Goal: Find specific page/section: Find specific page/section

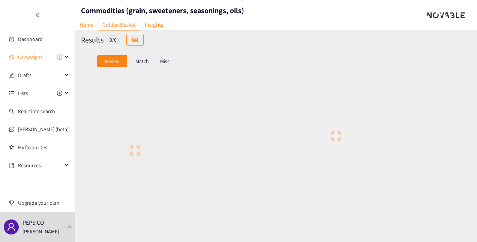
click at [163, 64] on div "Miss" at bounding box center [165, 61] width 16 height 12
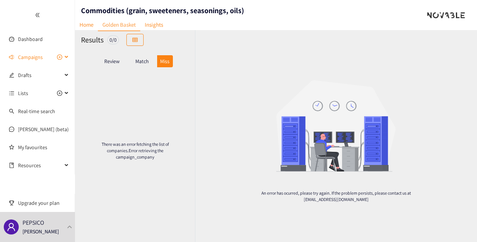
click at [28, 58] on span "Campaigns" at bounding box center [30, 57] width 25 height 15
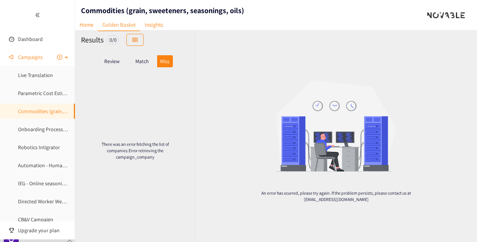
click at [36, 114] on link "Commodities (grain, sweeteners, seasonings, oils)" at bounding box center [73, 111] width 110 height 7
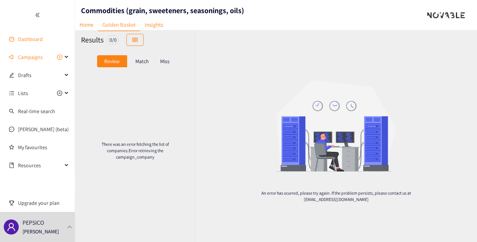
click at [30, 42] on link "Dashboard" at bounding box center [30, 39] width 25 height 7
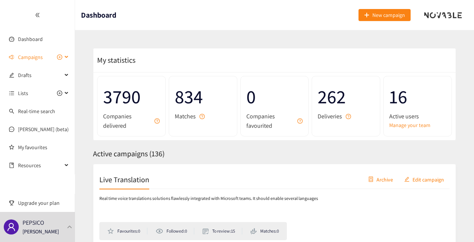
click at [41, 57] on span "Campaigns" at bounding box center [30, 57] width 25 height 15
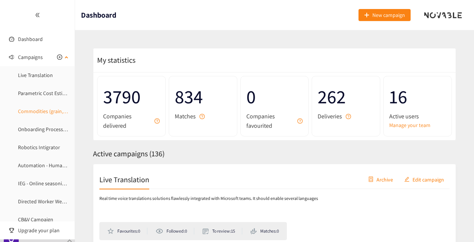
click at [42, 114] on link "Commodities (grain, sweeteners, seasonings, oils)" at bounding box center [73, 111] width 110 height 7
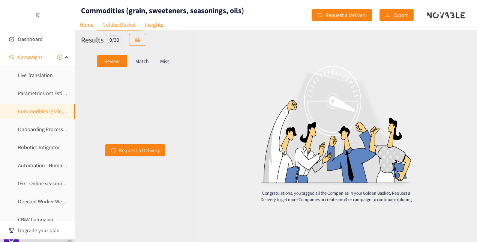
click at [171, 60] on div "Miss" at bounding box center [165, 61] width 16 height 12
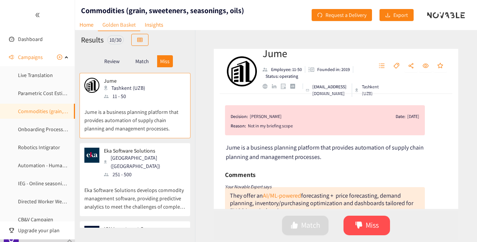
click at [142, 66] on div "Match" at bounding box center [142, 61] width 30 height 12
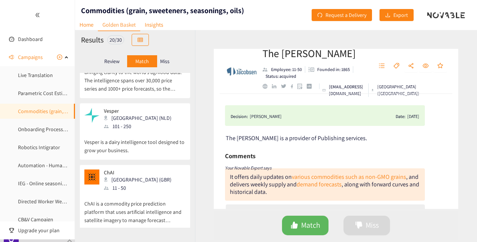
scroll to position [249, 0]
click at [117, 108] on p "Vesper" at bounding box center [138, 111] width 68 height 6
